Goal: Transaction & Acquisition: Purchase product/service

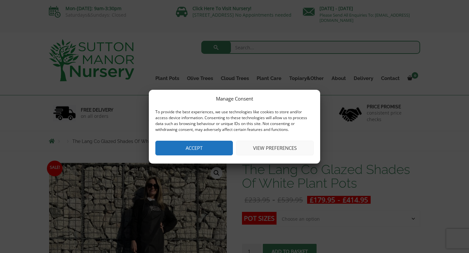
click at [203, 147] on button "Accept" at bounding box center [194, 147] width 78 height 15
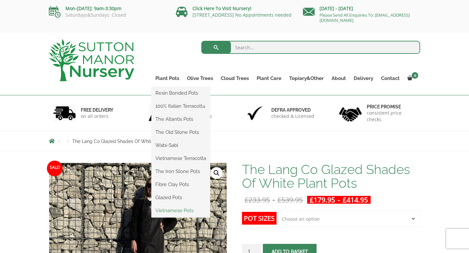
click at [172, 210] on link "Vietnamese Pots" at bounding box center [181, 210] width 59 height 10
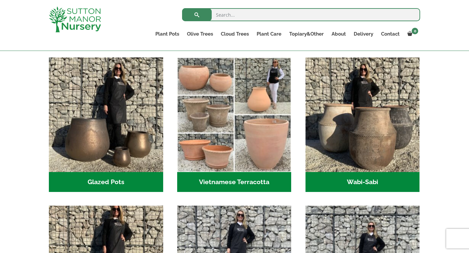
scroll to position [171, 0]
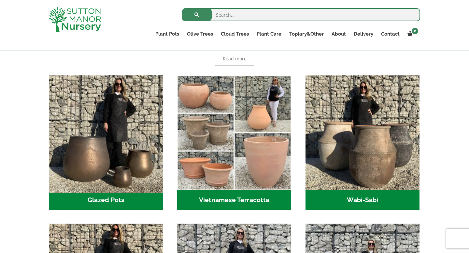
click at [119, 144] on img "Visit product category Glazed Pots" at bounding box center [106, 132] width 120 height 120
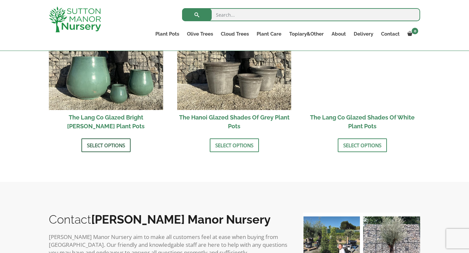
scroll to position [734, 0]
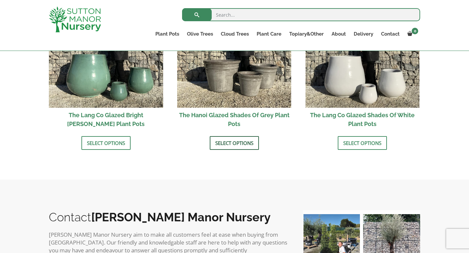
click at [231, 141] on link "Select options" at bounding box center [234, 143] width 49 height 14
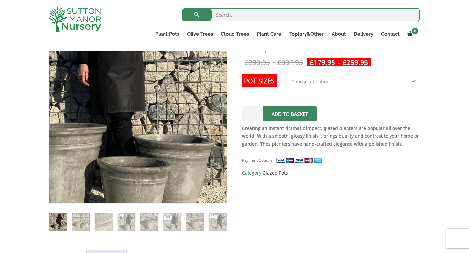
scroll to position [129, 0]
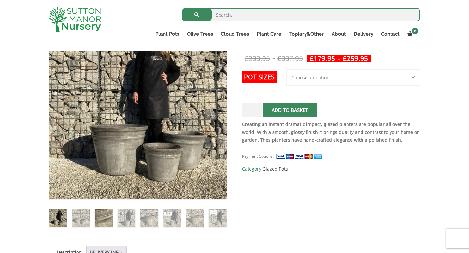
click at [103, 217] on img at bounding box center [104, 218] width 18 height 18
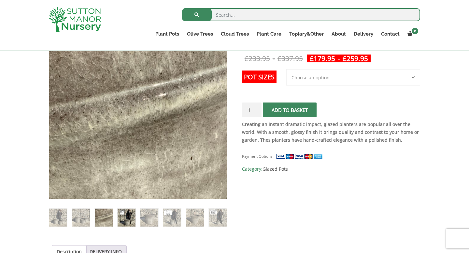
click at [125, 215] on img at bounding box center [127, 217] width 18 height 18
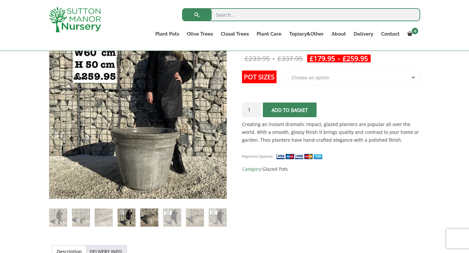
click at [150, 214] on img at bounding box center [149, 217] width 18 height 18
